Goal: Transaction & Acquisition: Purchase product/service

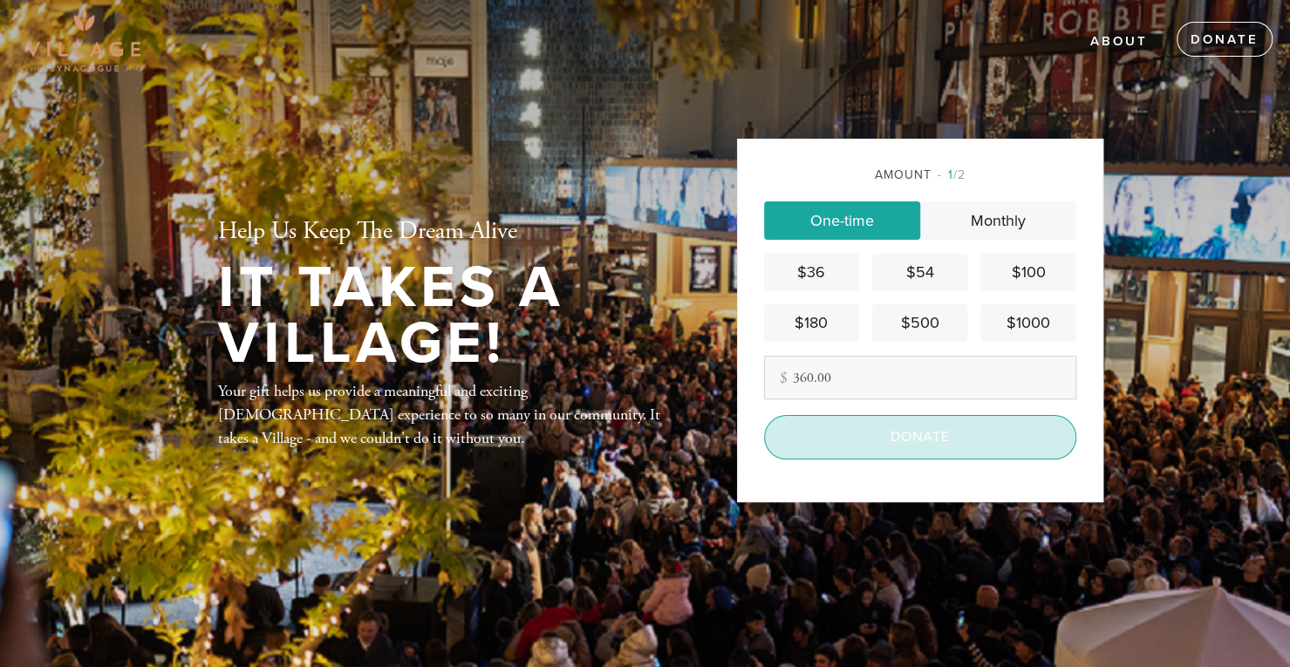
type input "360.00"
click at [961, 440] on input "Donate" at bounding box center [920, 437] width 312 height 44
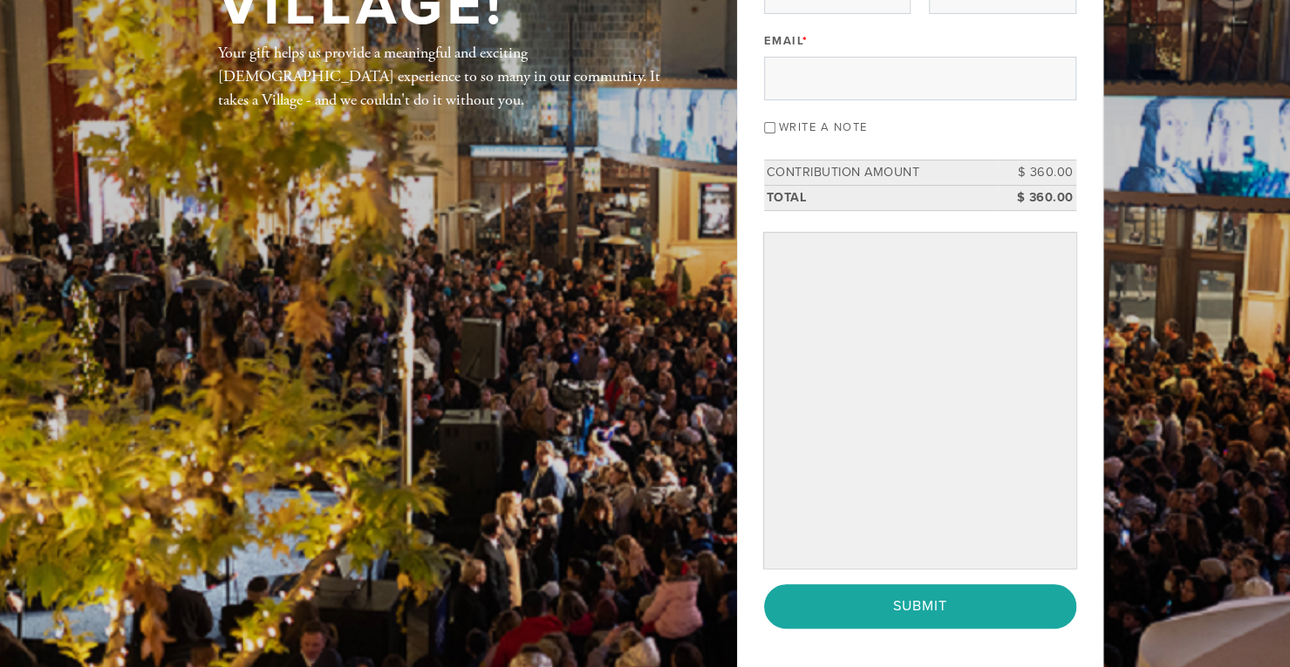
scroll to position [227, 0]
click at [769, 123] on input "Write a note" at bounding box center [769, 126] width 11 height 11
checkbox input "true"
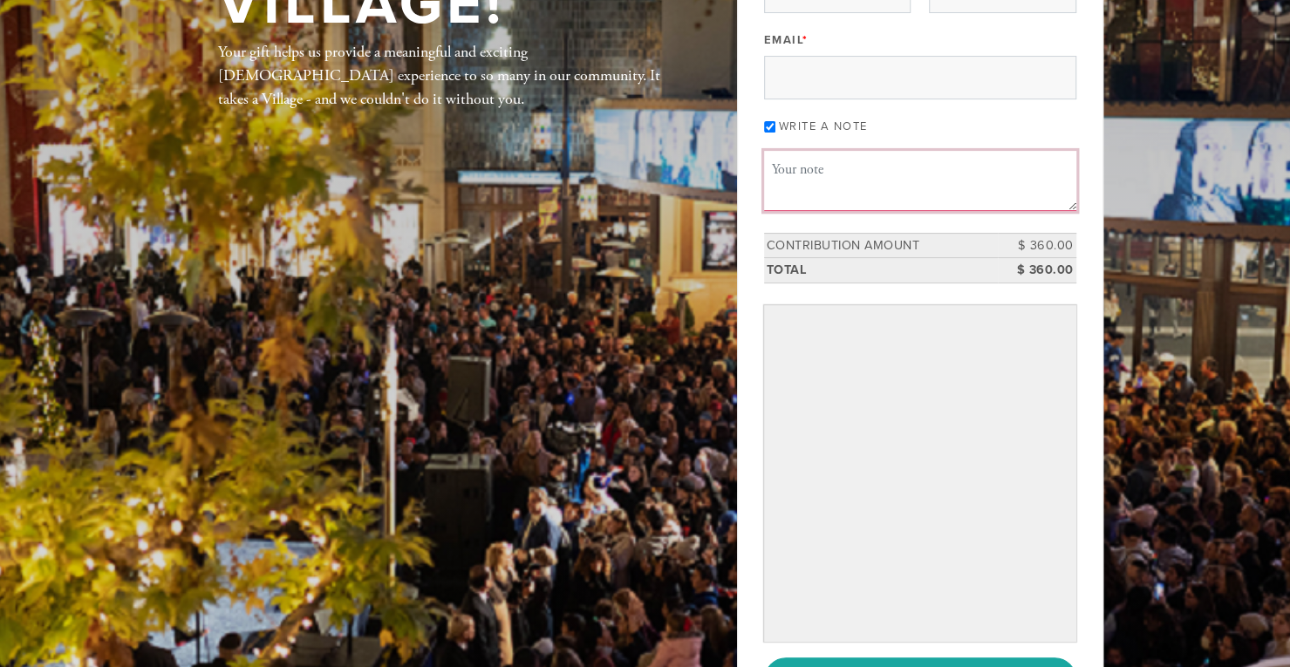
drag, startPoint x: 773, startPoint y: 162, endPoint x: 808, endPoint y: 162, distance: 34.9
click at [808, 162] on textarea "Message or dedication" at bounding box center [920, 180] width 312 height 59
type textarea "Yizkor"
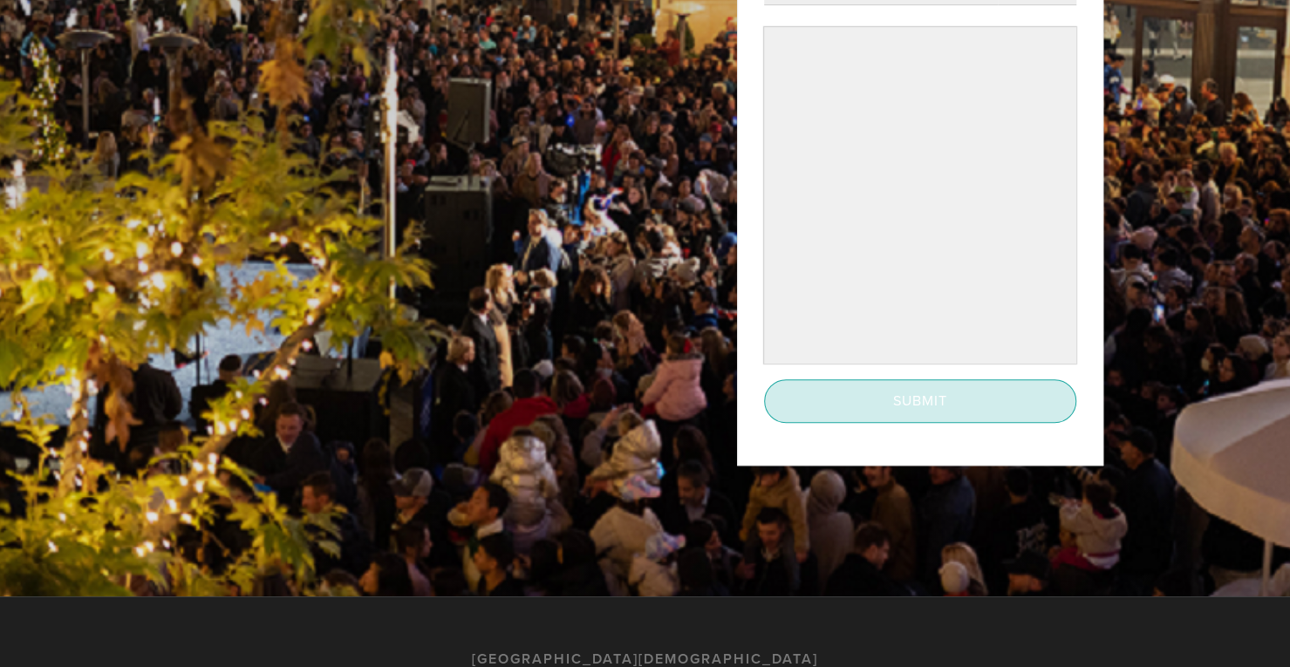
click at [936, 400] on input "Submit" at bounding box center [920, 401] width 312 height 44
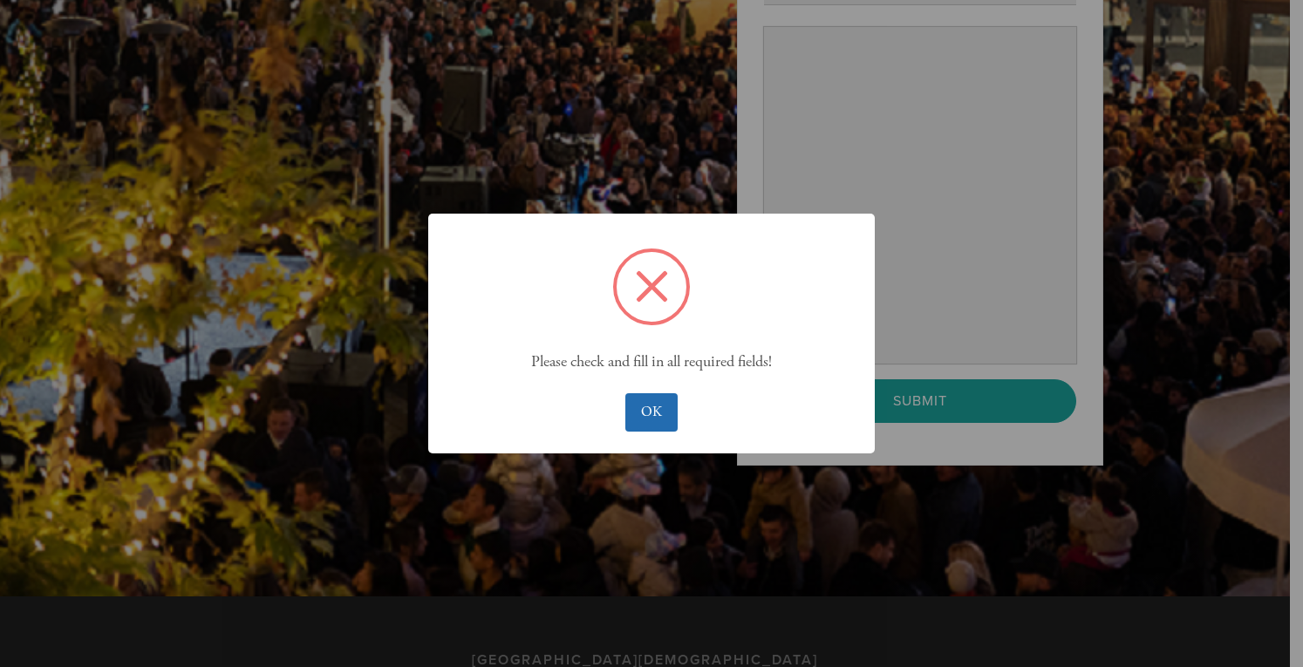
click at [651, 422] on button "OK" at bounding box center [650, 412] width 51 height 38
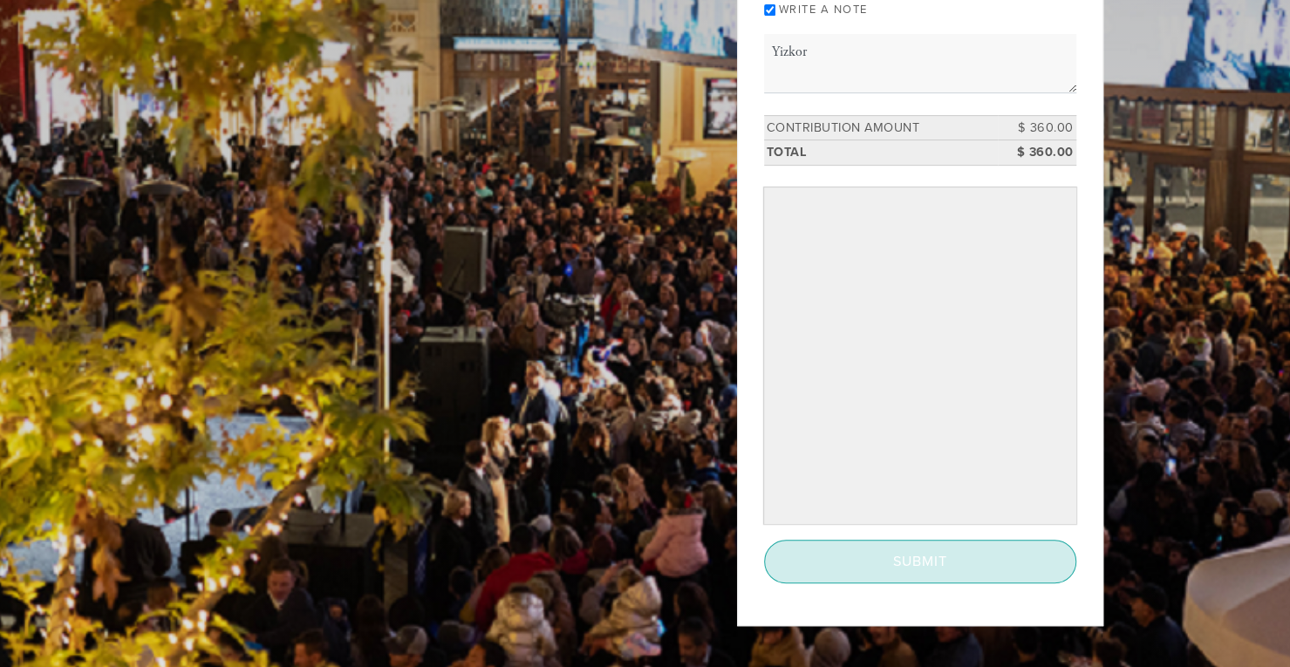
scroll to position [366, 0]
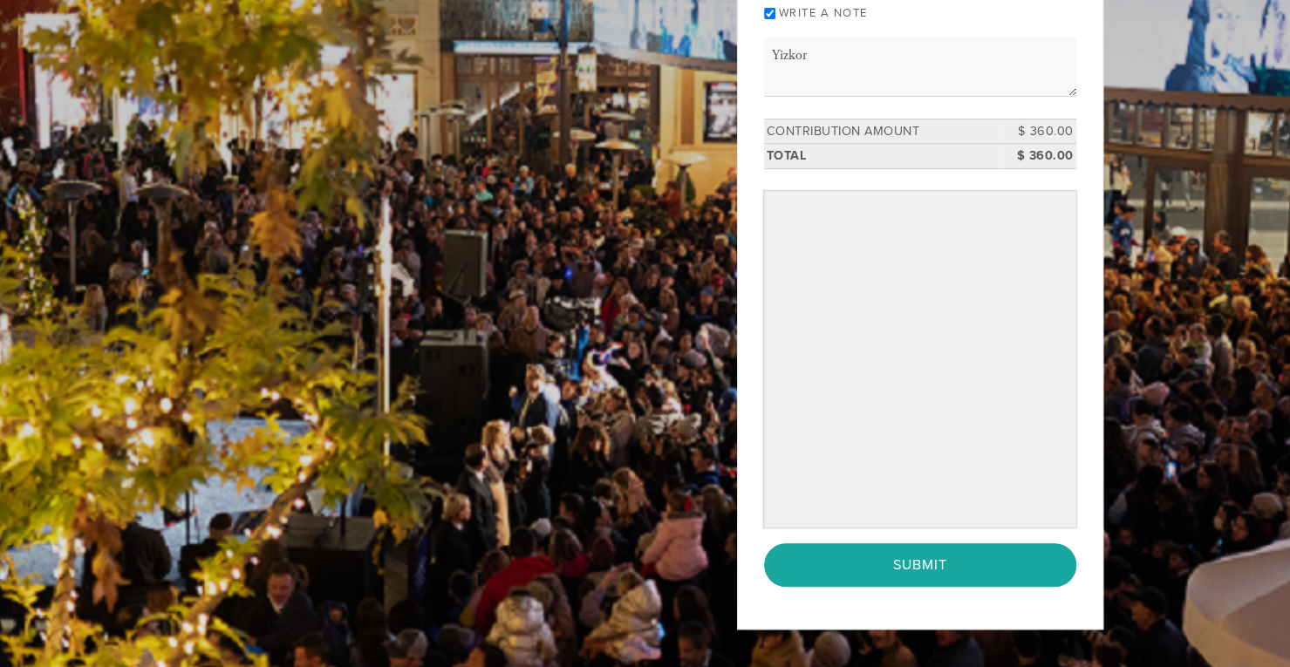
click at [1073, 194] on div at bounding box center [920, 359] width 312 height 337
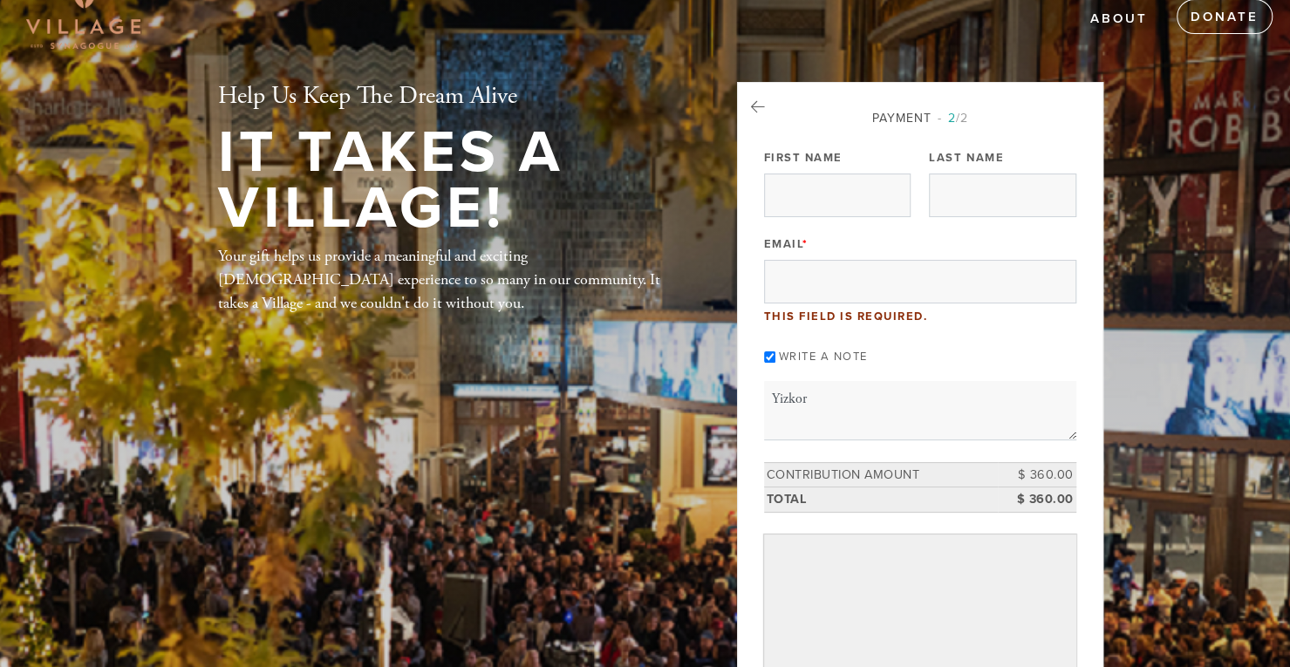
scroll to position [19, 0]
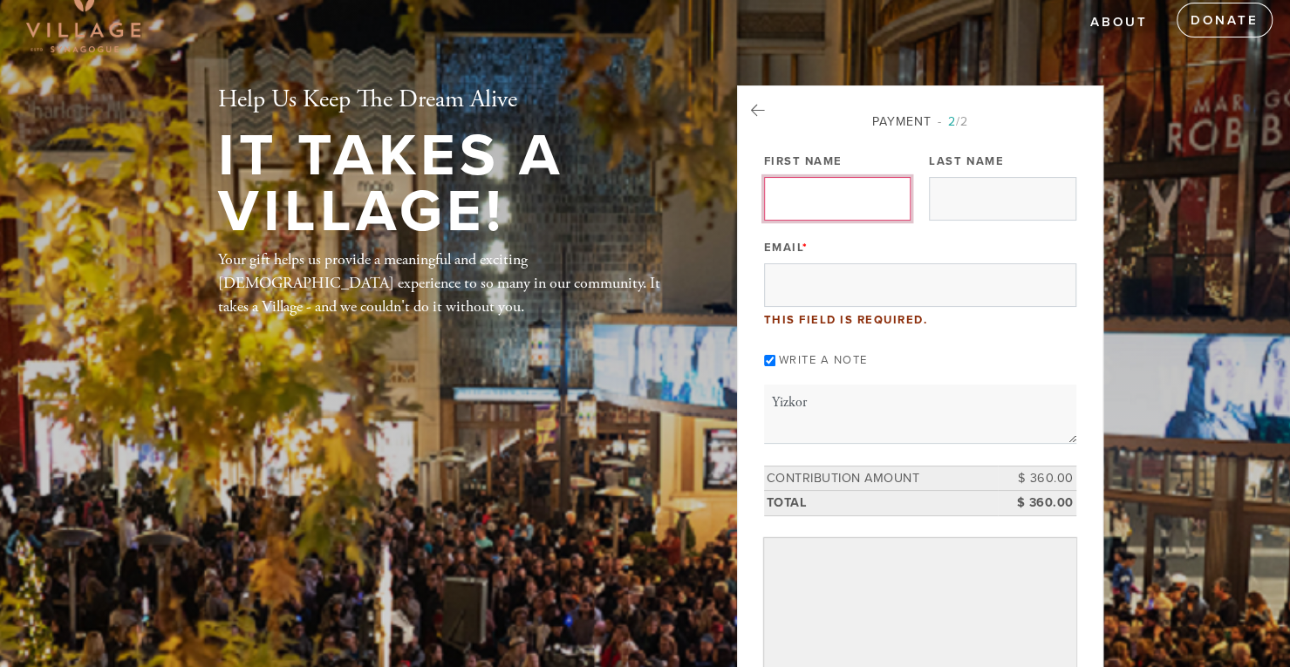
click at [798, 201] on input "First Name" at bounding box center [837, 199] width 147 height 44
type input "[PERSON_NAME]"
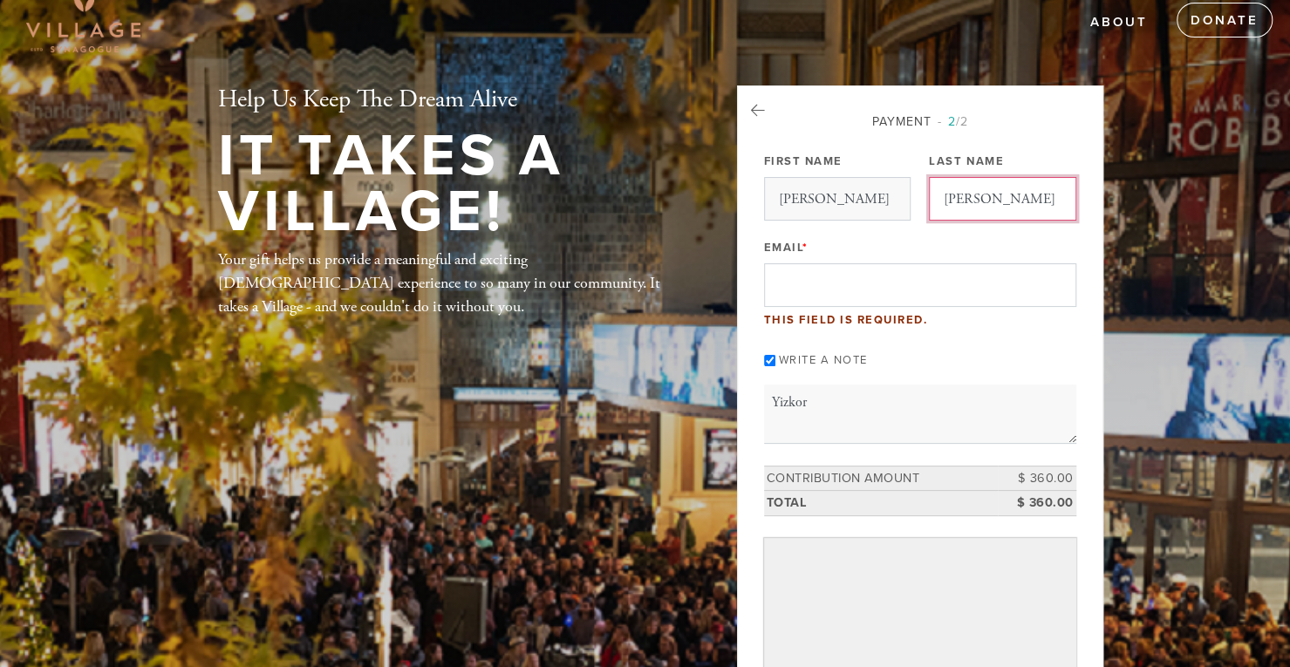
type input "[PERSON_NAME]"
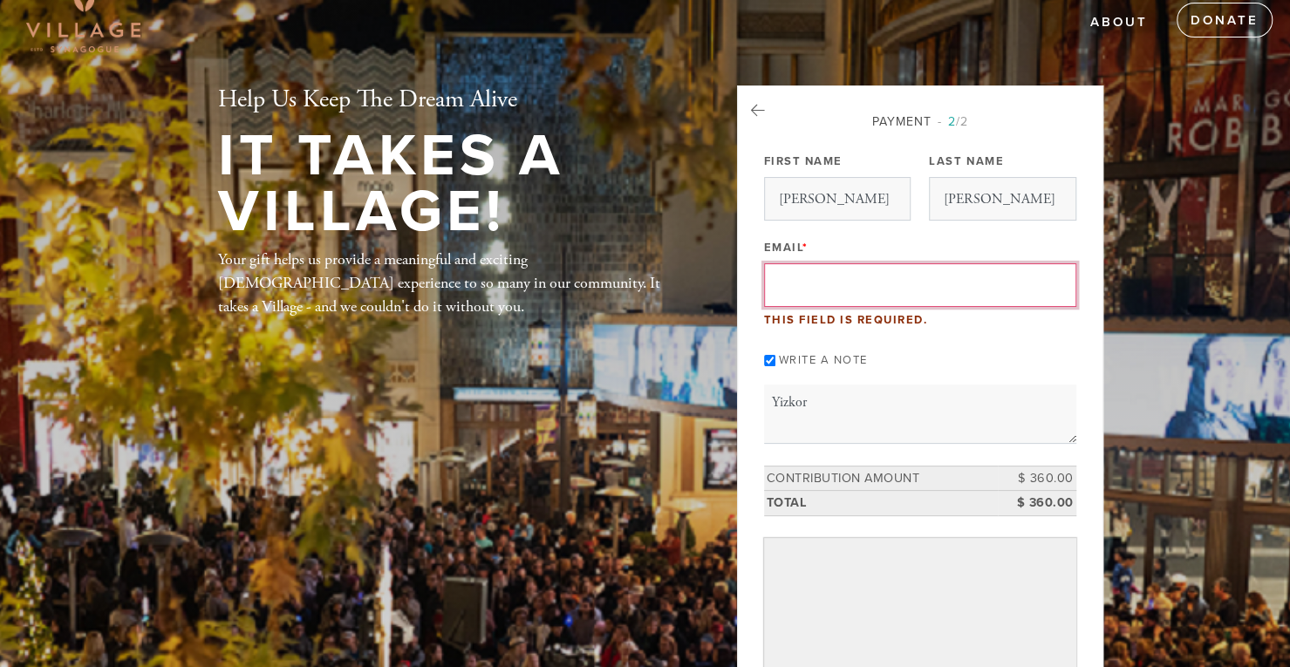
click at [810, 285] on input "Email *" at bounding box center [920, 285] width 312 height 44
type input "[EMAIL_ADDRESS][DOMAIN_NAME]"
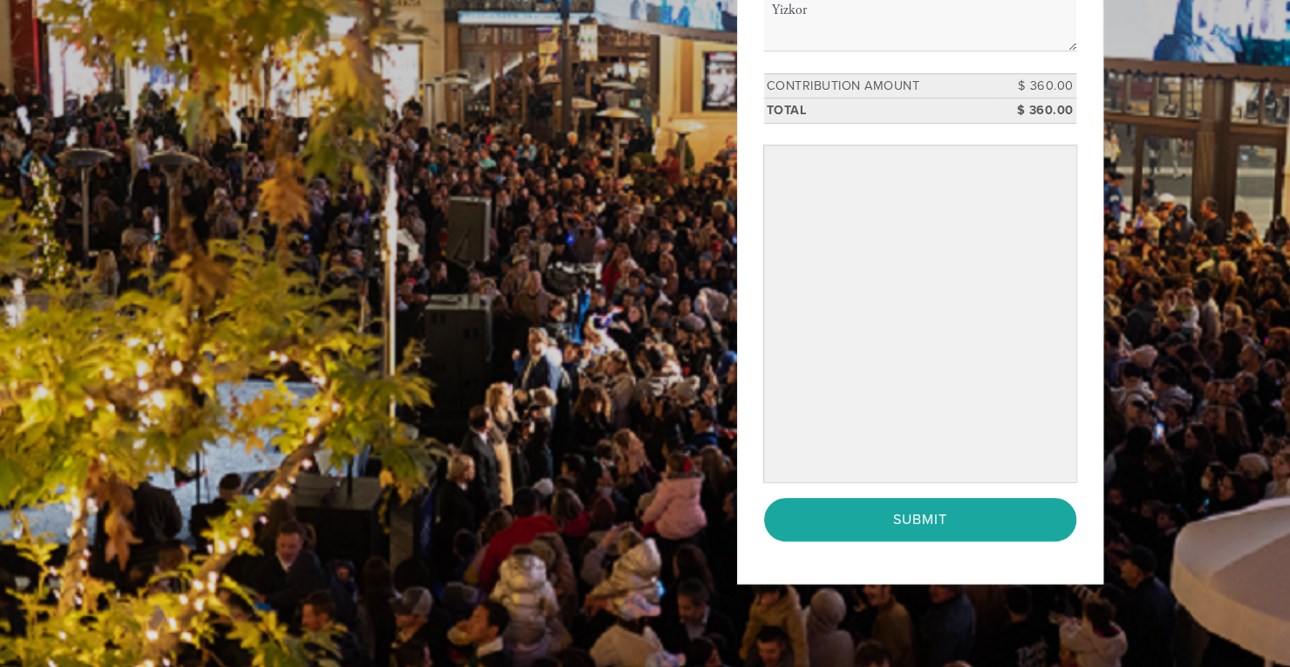
scroll to position [388, 0]
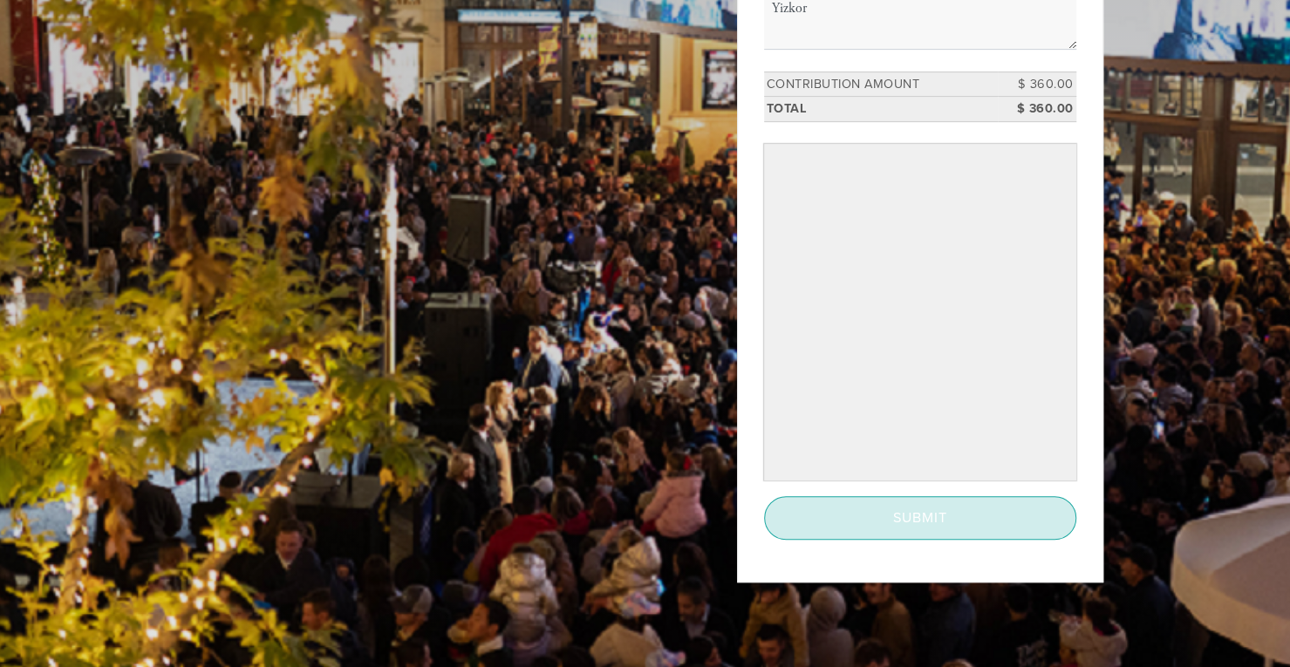
click at [911, 513] on input "Submit" at bounding box center [920, 518] width 312 height 44
